Goal: Transaction & Acquisition: Download file/media

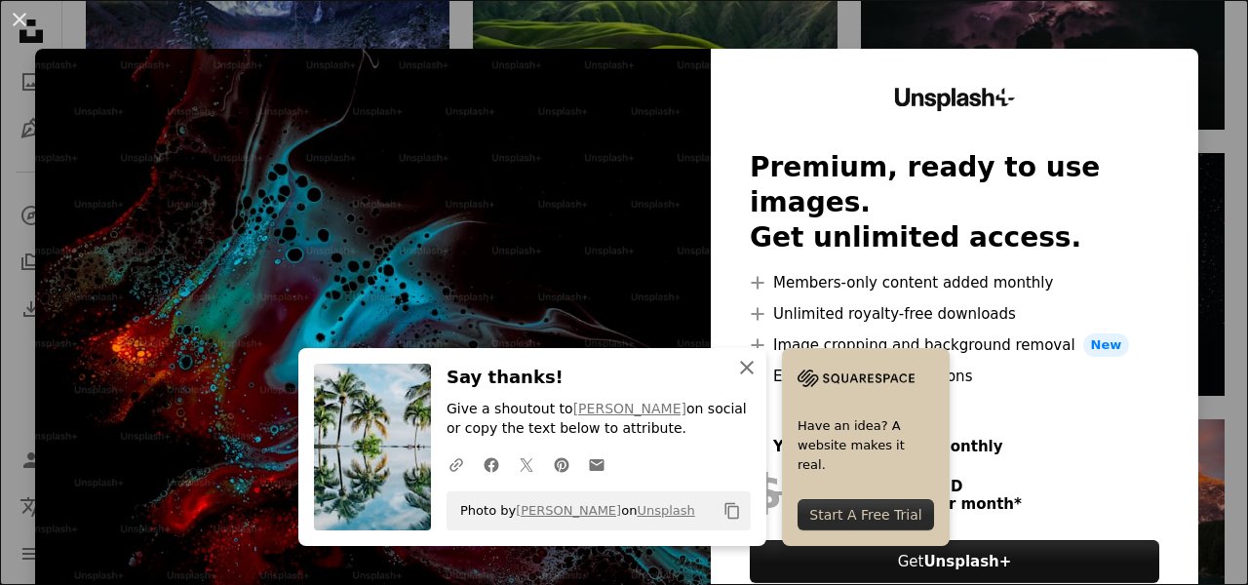
click at [752, 367] on icon "An X shape" at bounding box center [746, 367] width 23 height 23
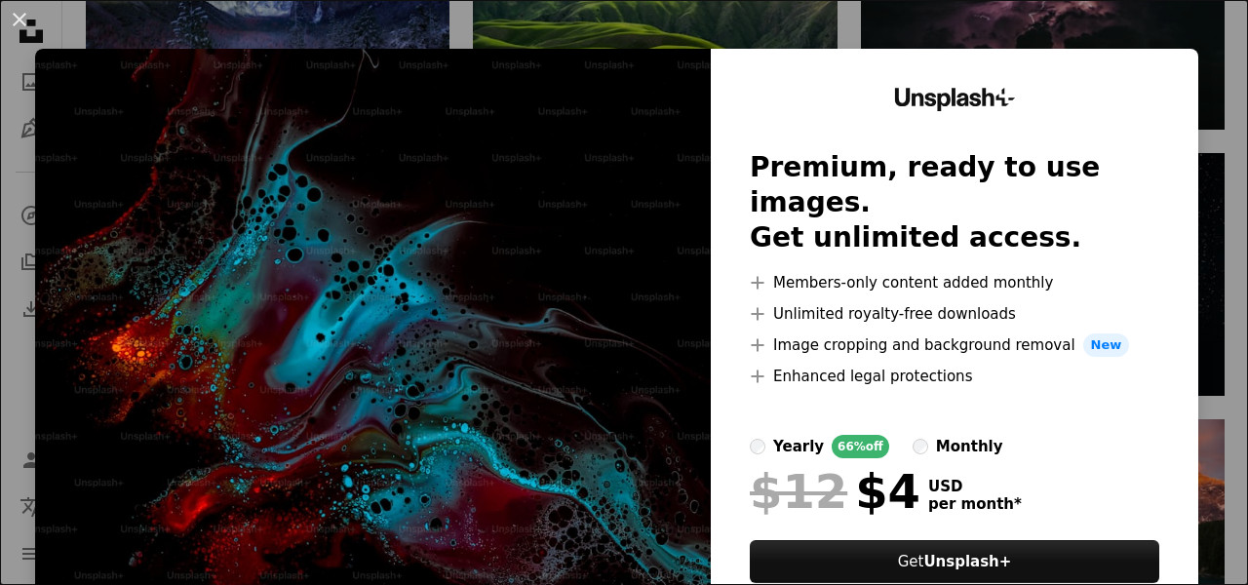
click at [287, 25] on div "An X shape Unsplash+ Premium, ready to use images. Get unlimited access. A plus…" at bounding box center [624, 292] width 1248 height 585
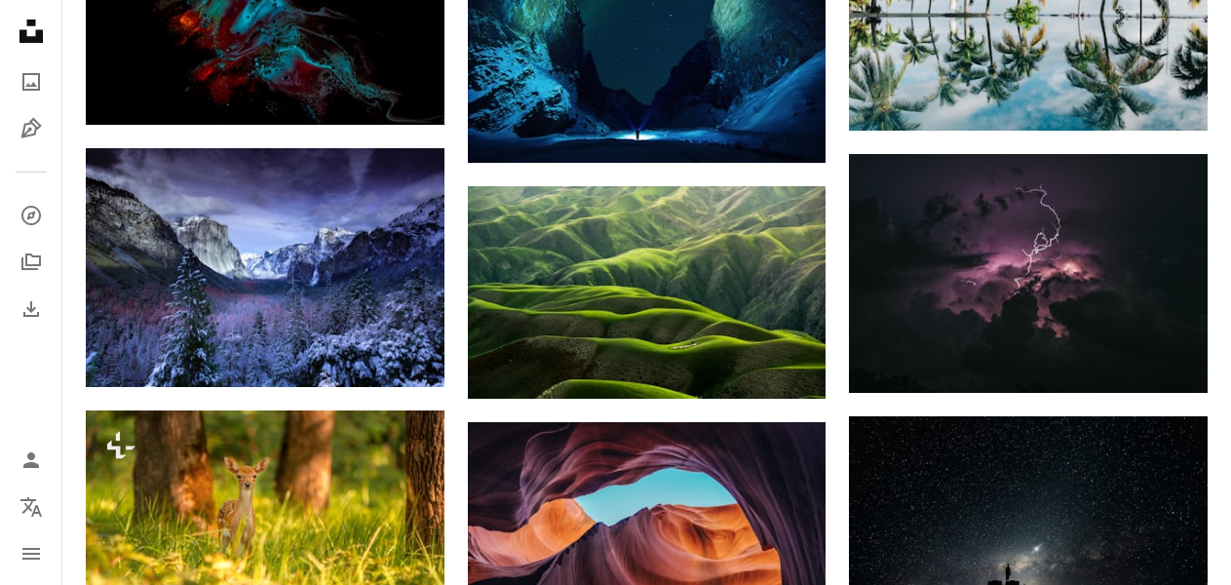
scroll to position [1024, 0]
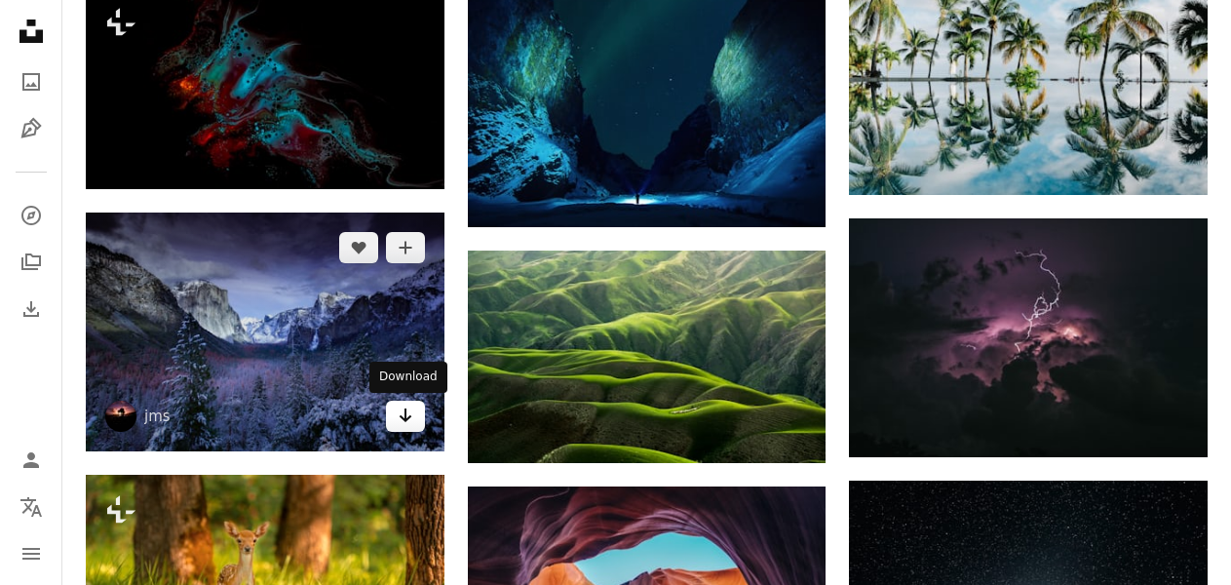
click at [407, 415] on icon "Arrow pointing down" at bounding box center [406, 415] width 16 height 23
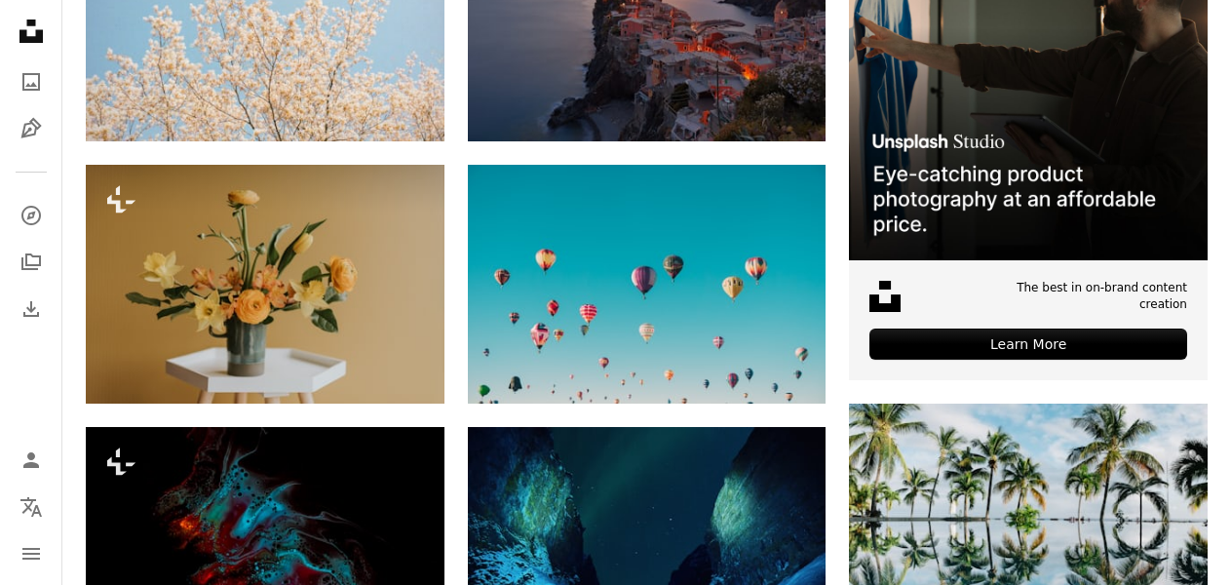
scroll to position [877, 0]
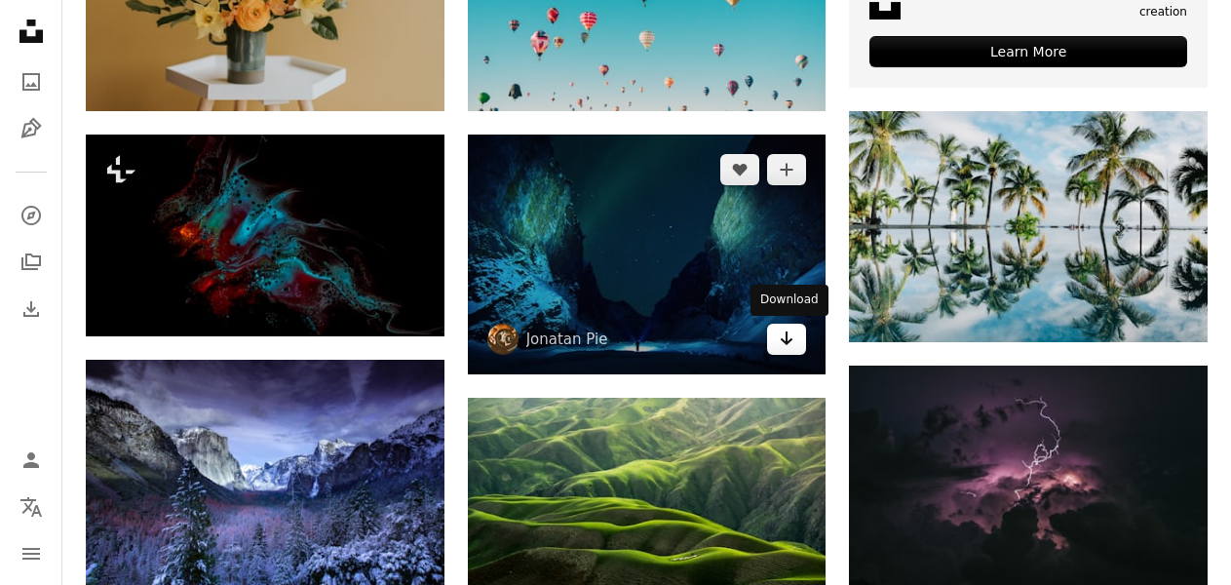
click at [791, 340] on icon "Download" at bounding box center [787, 338] width 13 height 14
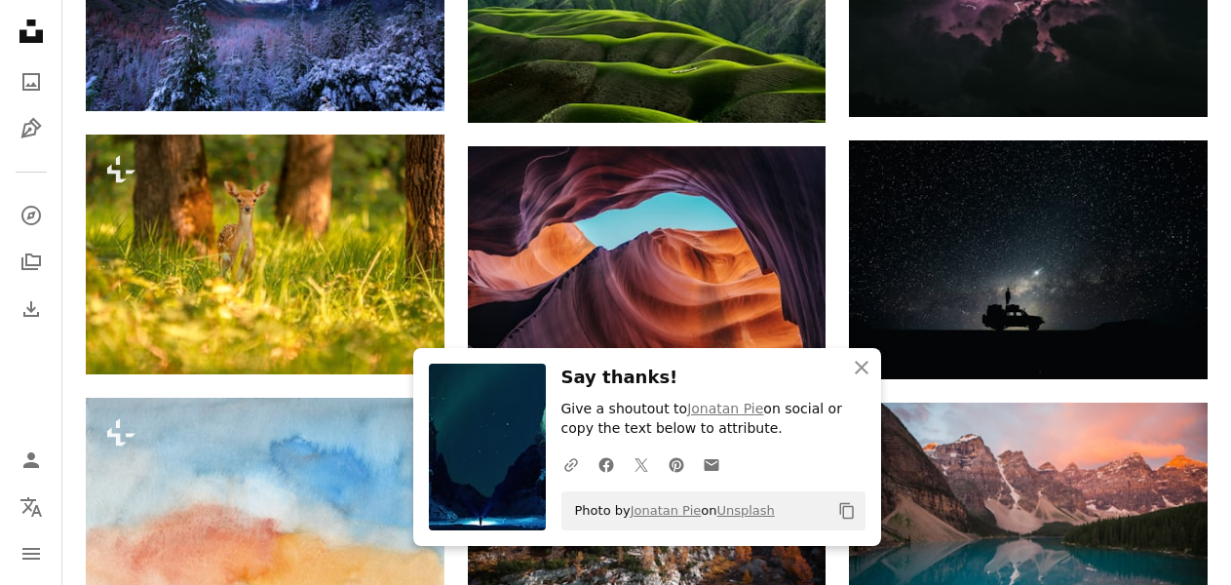
scroll to position [1560, 0]
